Goal: Task Accomplishment & Management: Manage account settings

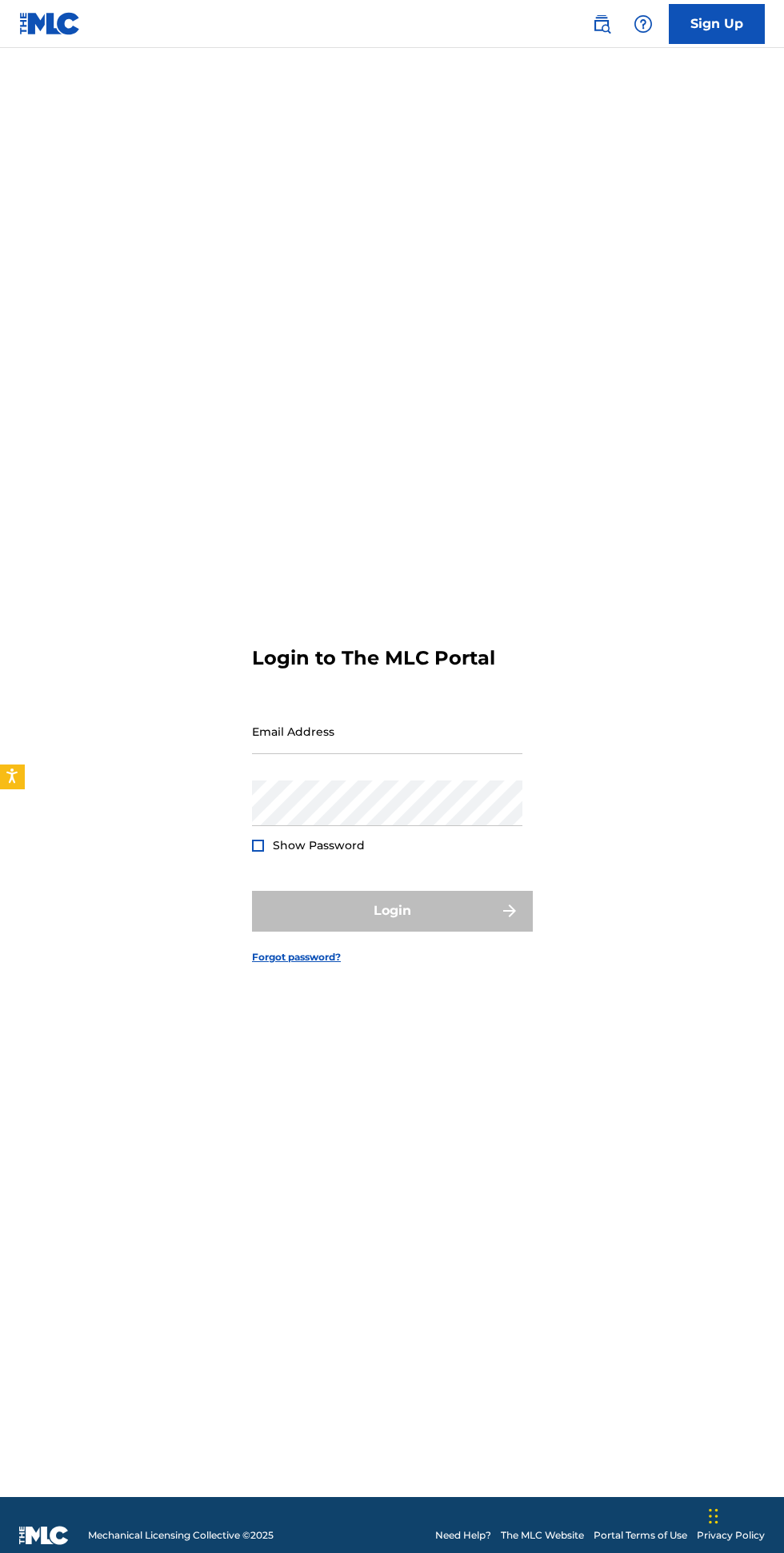
click at [415, 754] on input "Email Address" at bounding box center [387, 731] width 270 height 45
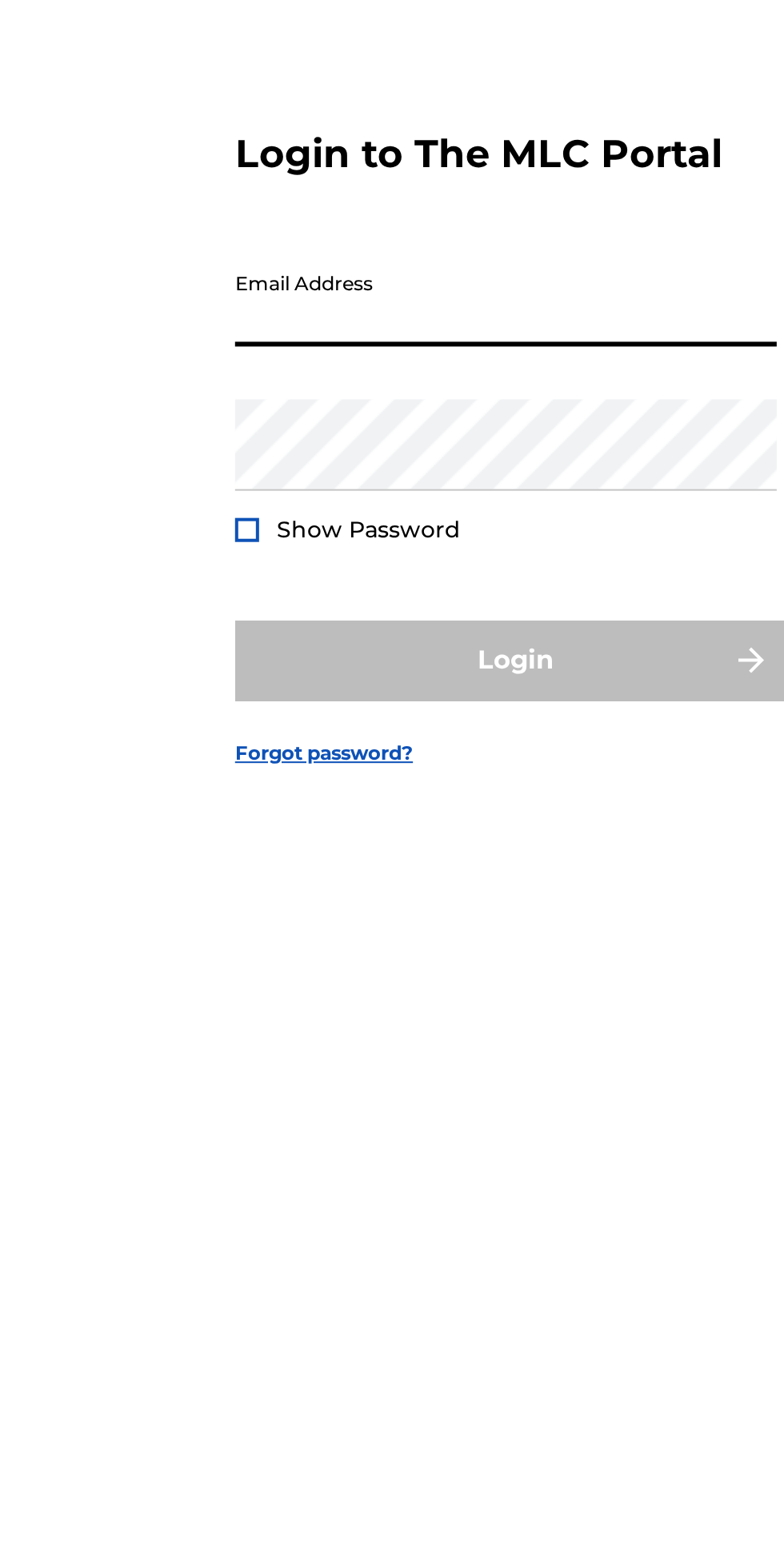
type input "[EMAIL_ADDRESS][DOMAIN_NAME]"
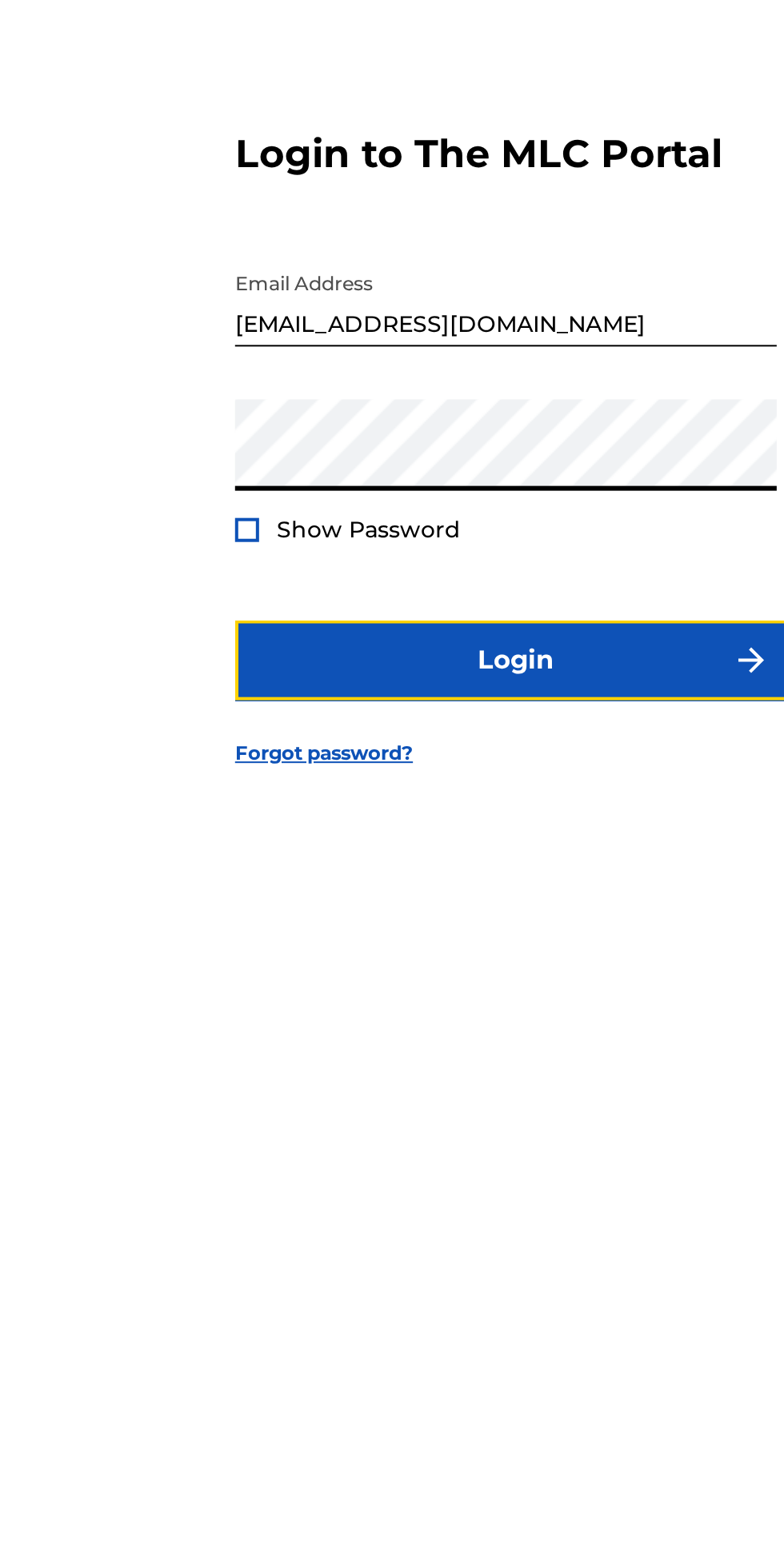
click at [388, 931] on button "Login" at bounding box center [392, 910] width 280 height 40
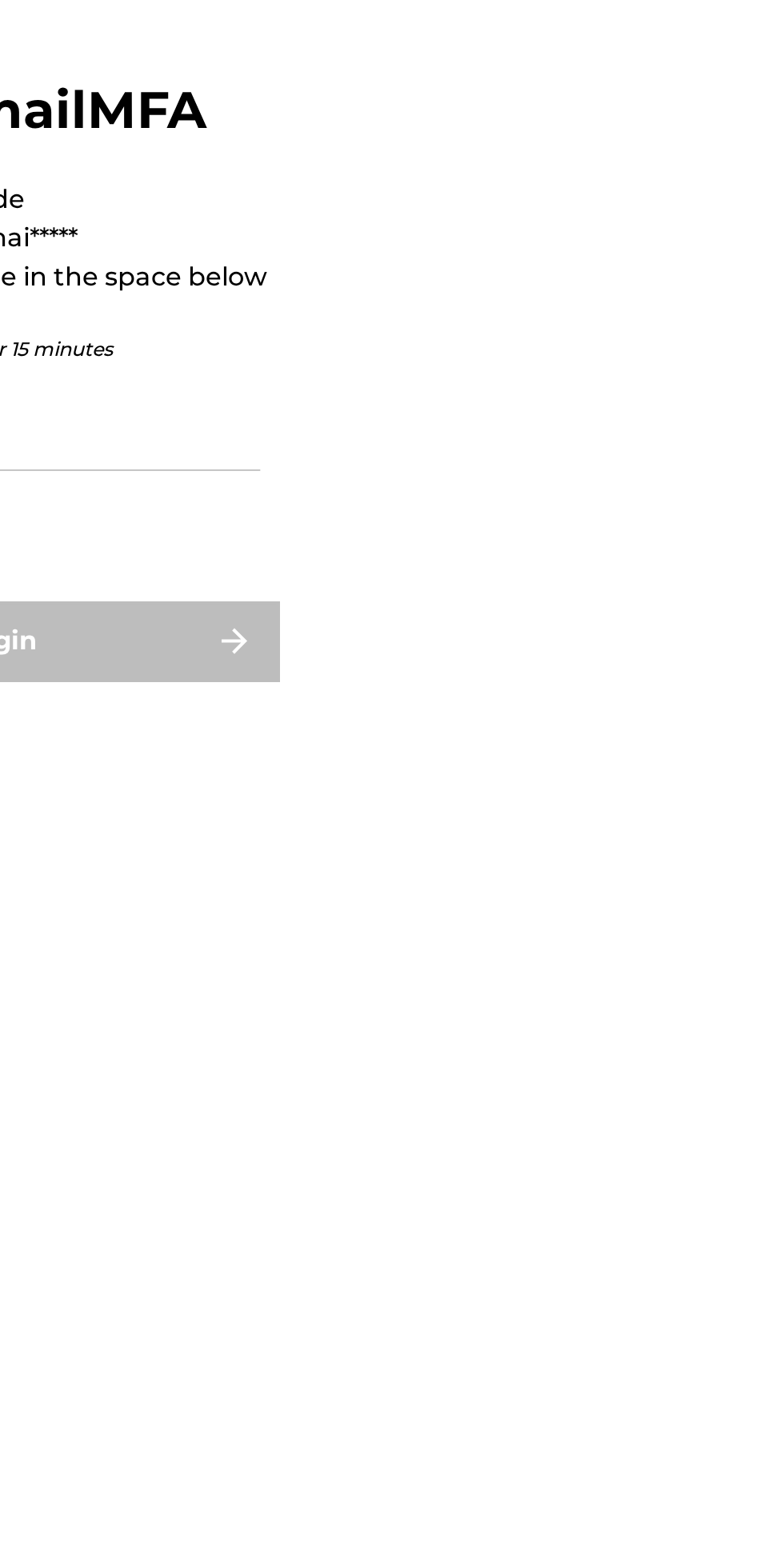
scroll to position [8, 0]
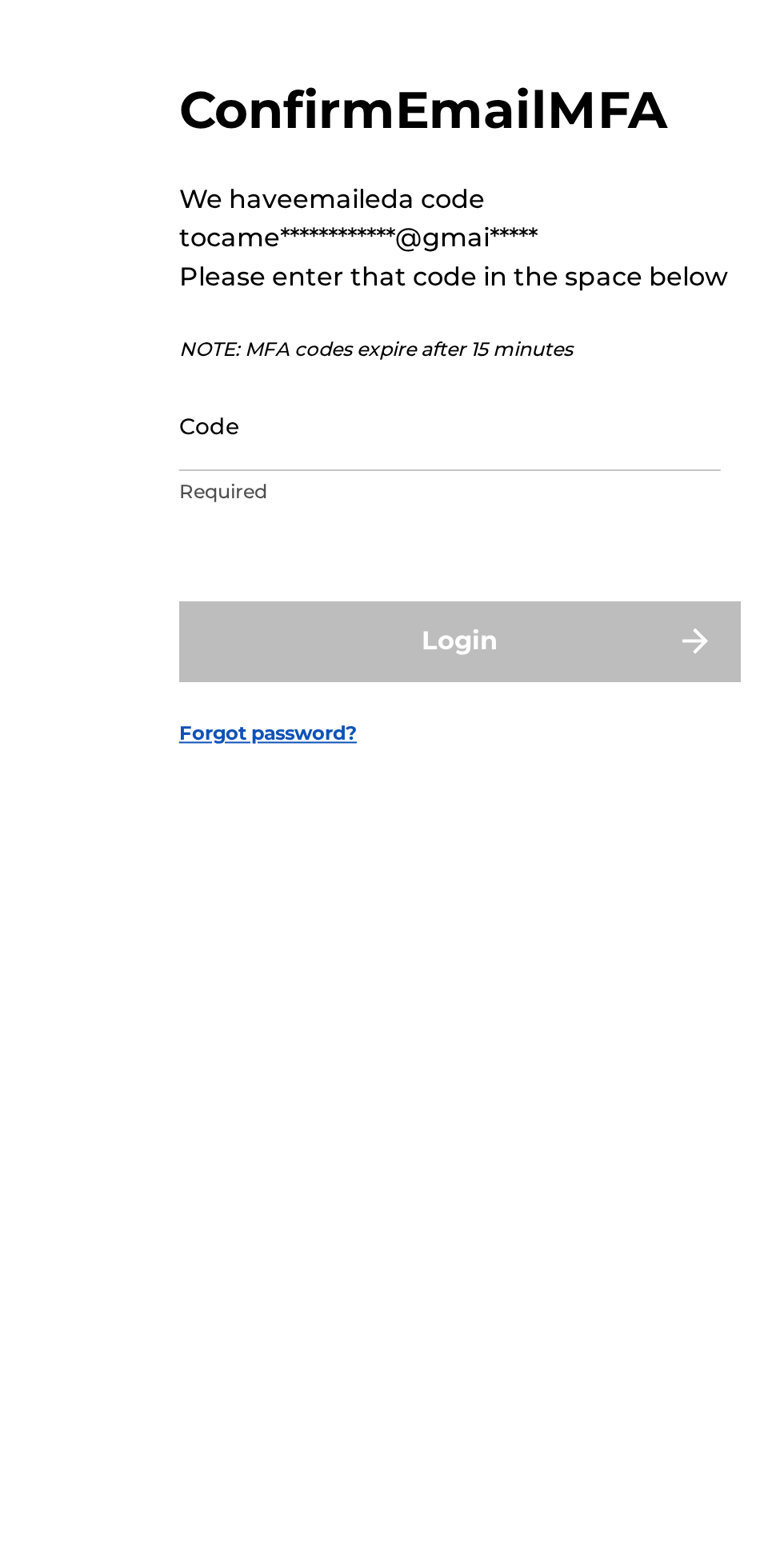
click at [322, 826] on input "Code" at bounding box center [387, 803] width 270 height 45
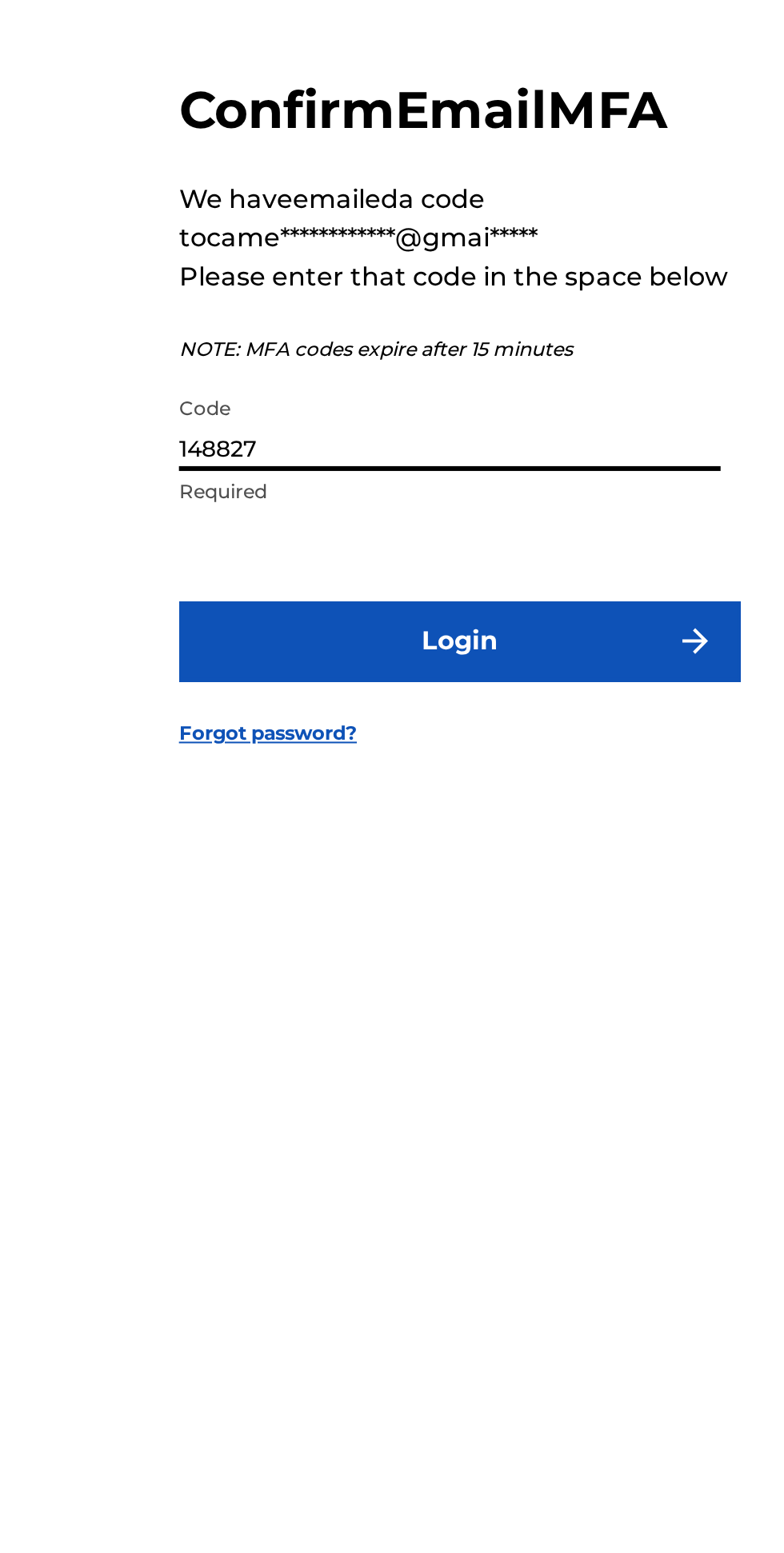
type input "148827"
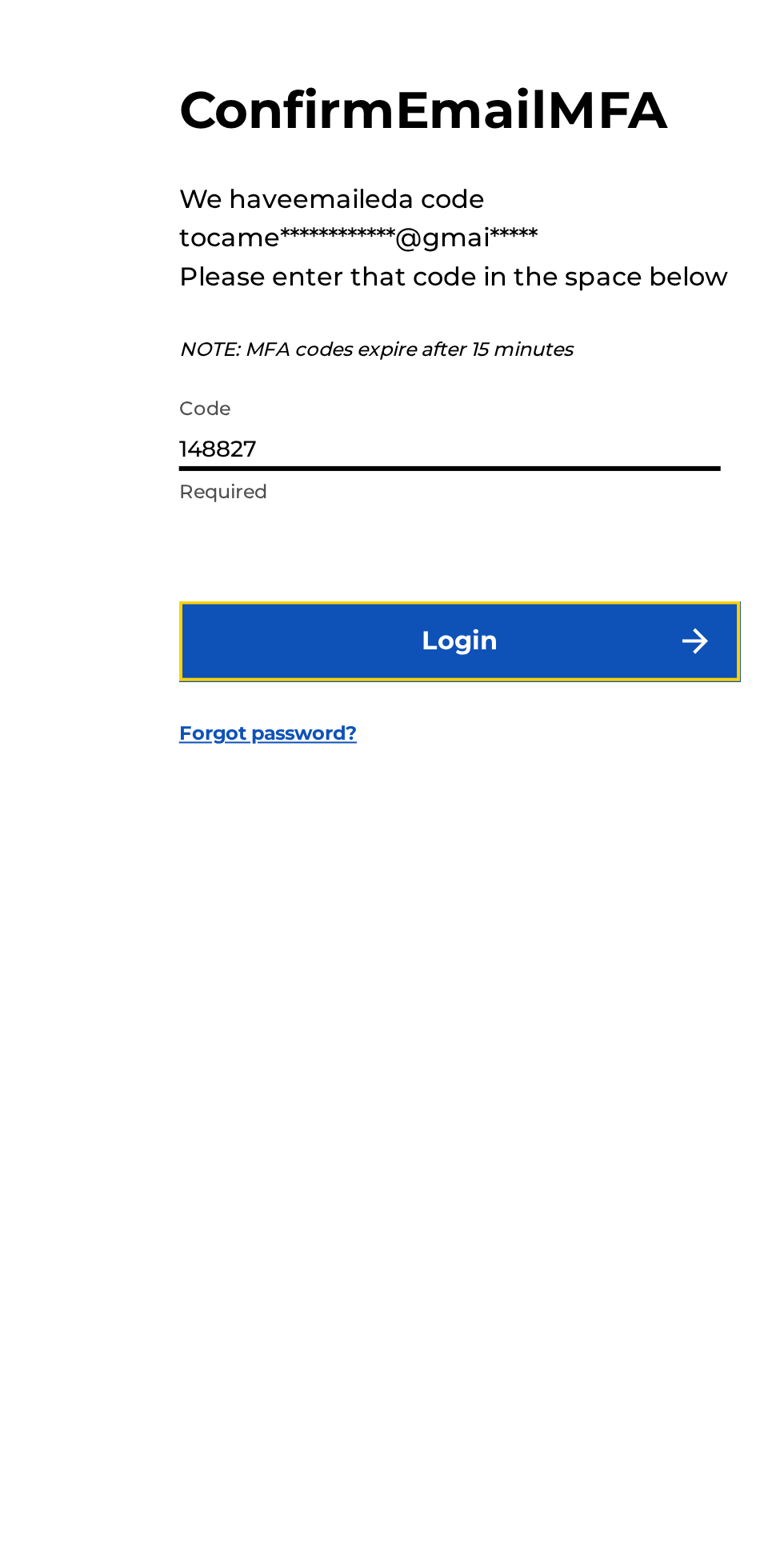
click at [455, 931] on button "Login" at bounding box center [392, 910] width 280 height 40
